Goal: Transaction & Acquisition: Purchase product/service

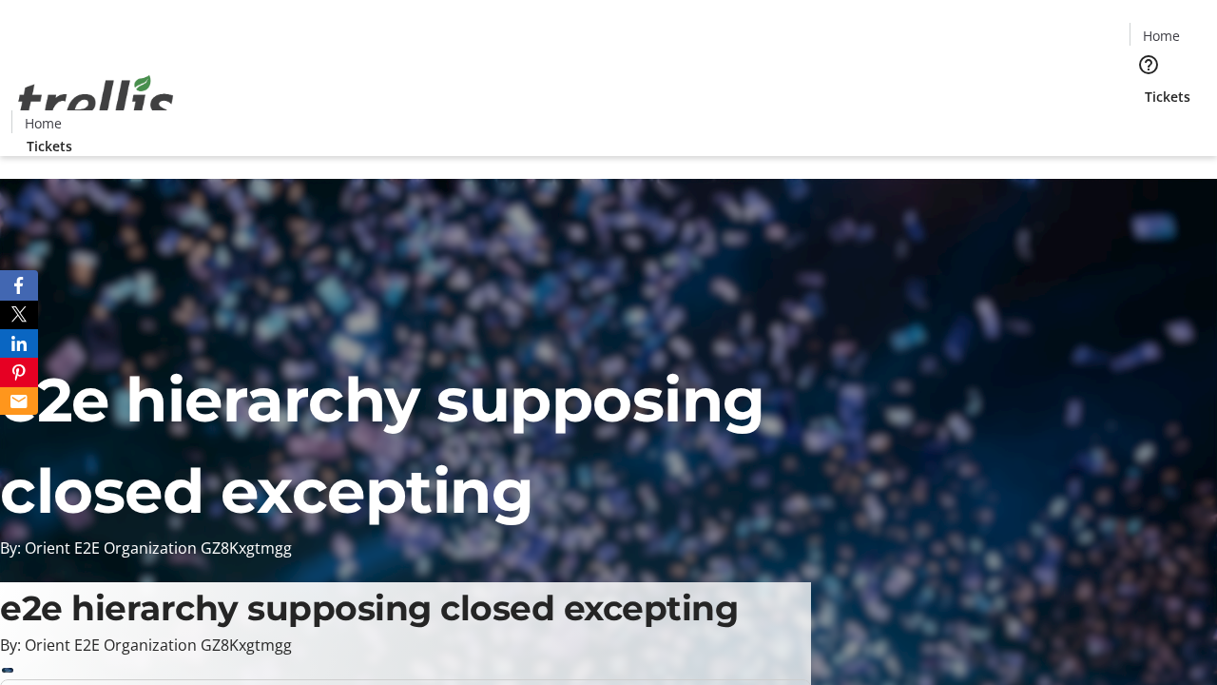
click at [1145, 87] on span "Tickets" at bounding box center [1168, 97] width 46 height 20
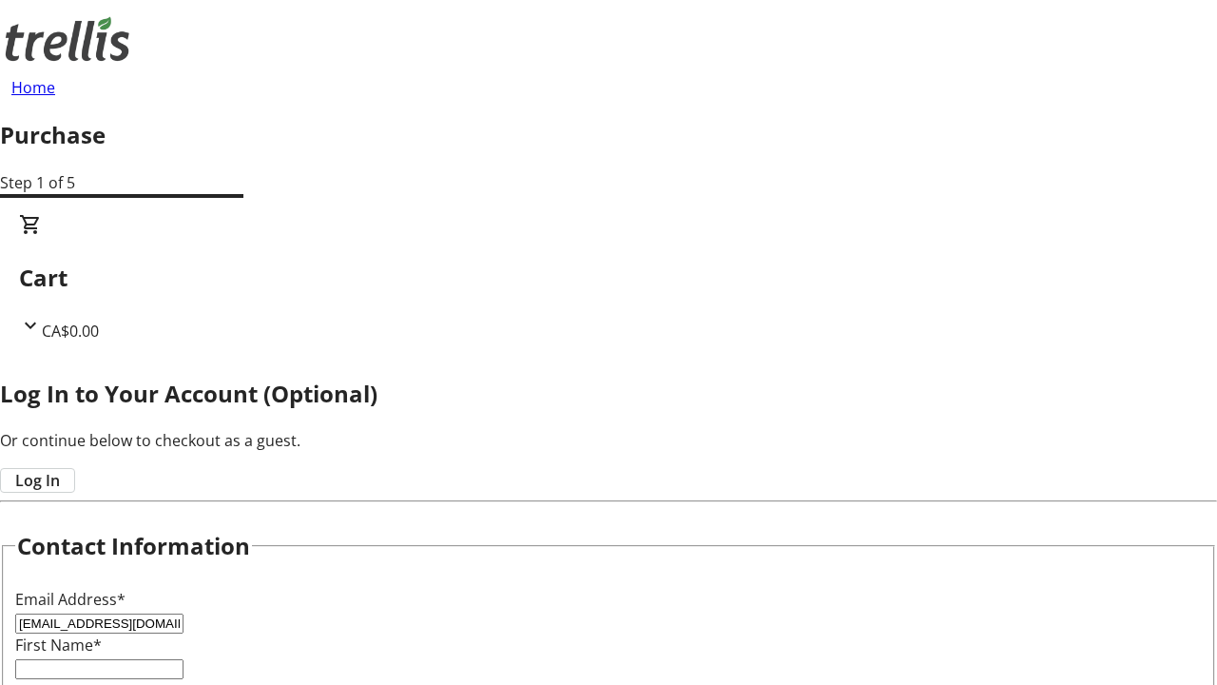
type input "[EMAIL_ADDRESS][DOMAIN_NAME]"
type input "Lily"
type input "Borer"
